Goal: Find contact information

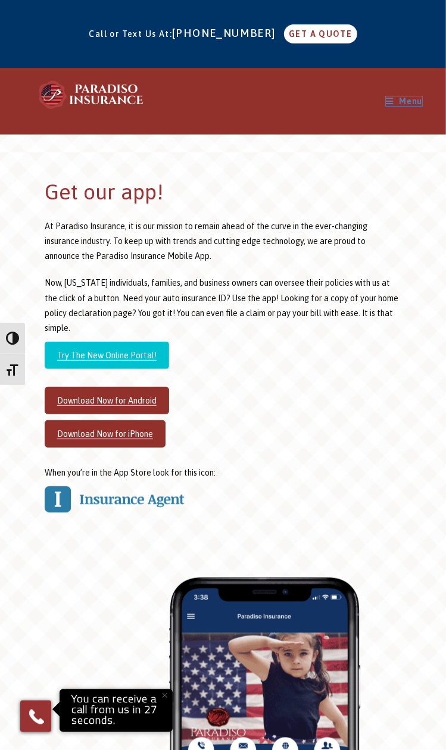
click at [391, 102] on icon "Mobile Menu" at bounding box center [390, 101] width 8 height 8
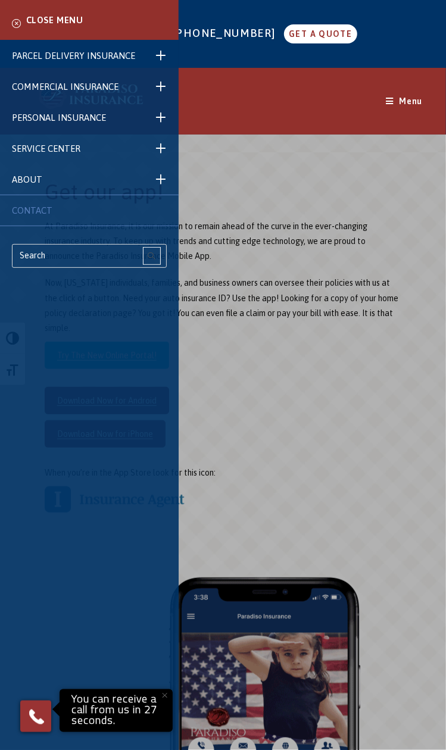
click at [42, 205] on span "CONTACT" at bounding box center [32, 210] width 40 height 10
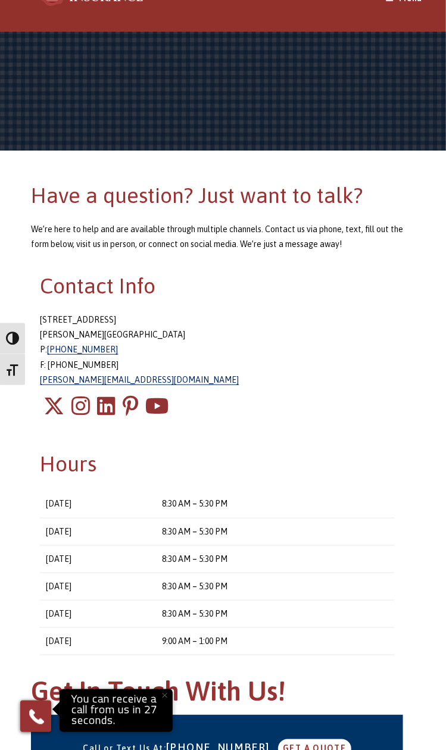
scroll to position [60, 0]
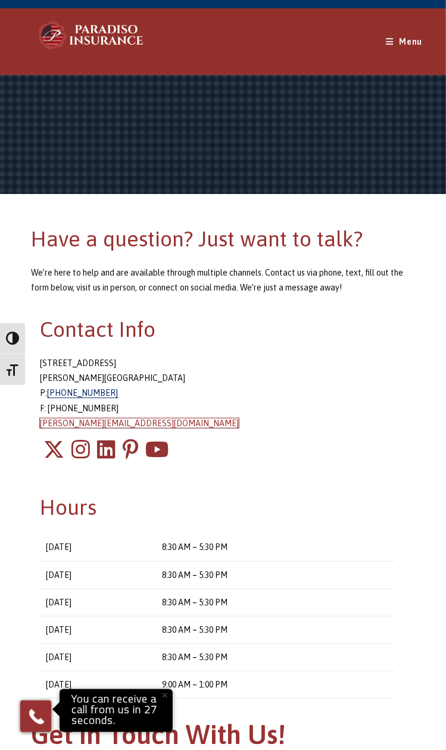
click at [120, 423] on link "chris@paradisoinsurance.com" at bounding box center [139, 424] width 199 height 10
